Goal: Information Seeking & Learning: Find specific fact

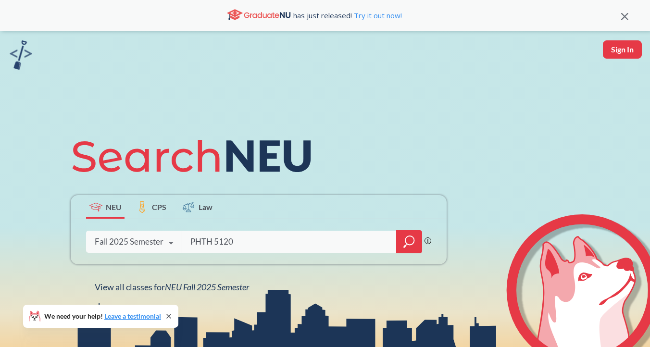
type input "PHTH 5120"
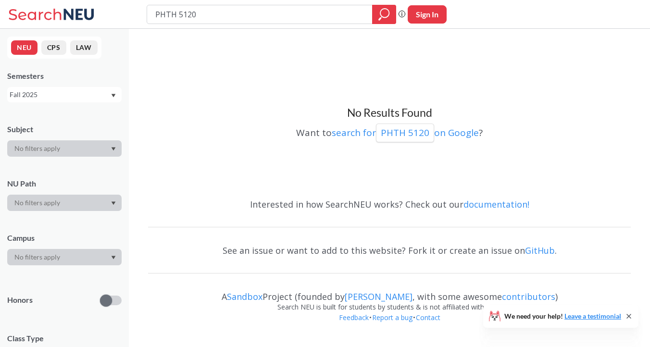
click at [53, 48] on button "CPS" at bounding box center [53, 47] width 25 height 14
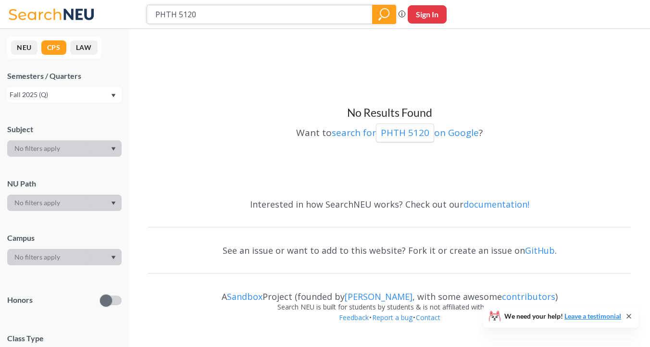
click at [383, 16] on icon "magnifying glass" at bounding box center [384, 13] width 9 height 9
click at [387, 22] on div at bounding box center [384, 14] width 24 height 19
click at [386, 9] on icon "magnifying glass" at bounding box center [385, 14] width 12 height 13
click at [287, 8] on input "PHTH 5120" at bounding box center [259, 14] width 211 height 16
click at [80, 97] on div "Fall 2025 (Q)" at bounding box center [60, 94] width 101 height 11
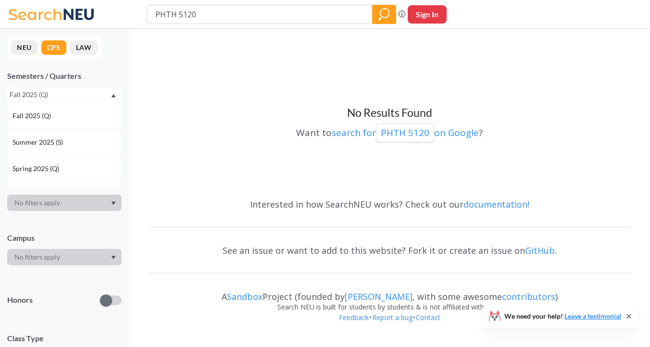
click at [79, 97] on div "Fall 2025 (Q)" at bounding box center [60, 94] width 101 height 11
